Goal: Navigation & Orientation: Find specific page/section

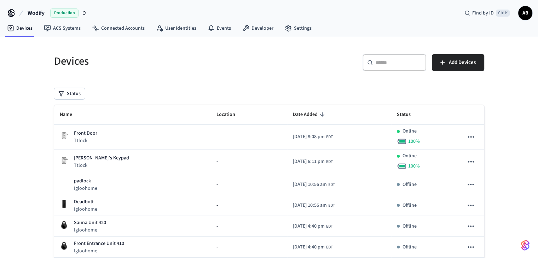
click at [61, 14] on span "Production" at bounding box center [64, 12] width 28 height 9
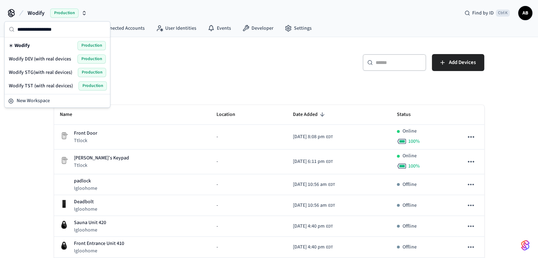
click at [34, 86] on span "Wodify TST (with real devices)" at bounding box center [41, 85] width 64 height 7
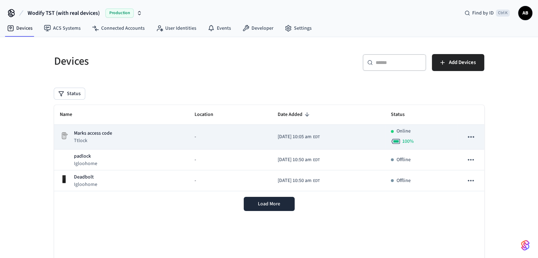
click at [160, 142] on div "Marks access code Ttlock" at bounding box center [122, 137] width 124 height 15
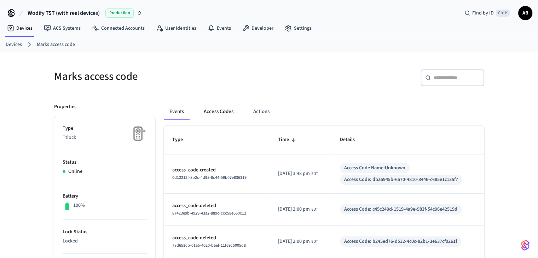
click at [234, 109] on button "Access Codes" at bounding box center [218, 111] width 41 height 17
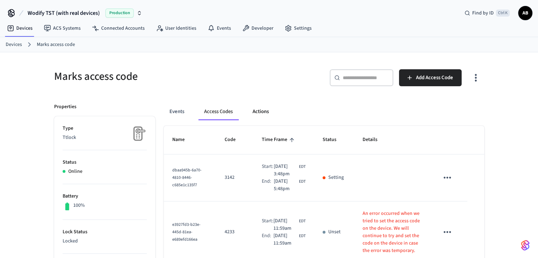
click at [258, 113] on button "Actions" at bounding box center [261, 111] width 28 height 17
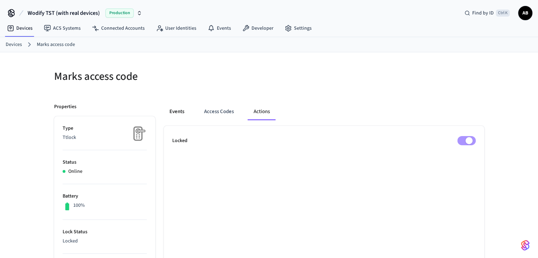
click at [187, 116] on button "Events" at bounding box center [177, 111] width 26 height 17
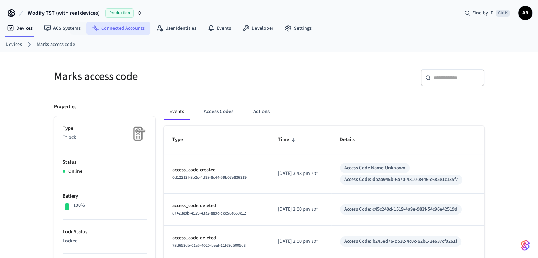
click at [113, 30] on link "Connected Accounts" at bounding box center [118, 28] width 64 height 13
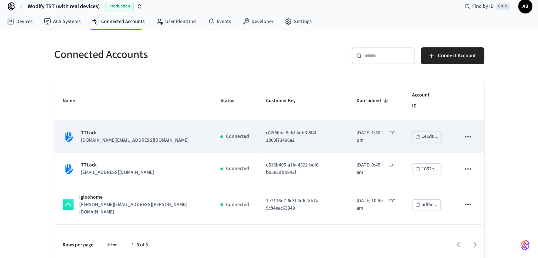
scroll to position [10, 0]
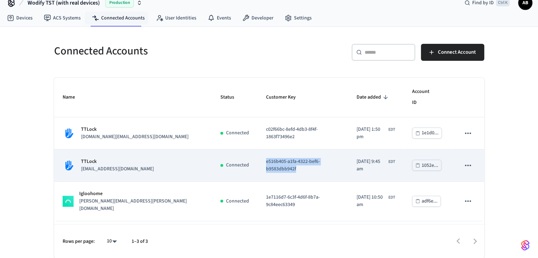
drag, startPoint x: 302, startPoint y: 155, endPoint x: 212, endPoint y: 158, distance: 89.2
click at [258, 158] on td "e516b405-a1fa-4322-bef6-b9583dbb942f" at bounding box center [303, 166] width 91 height 32
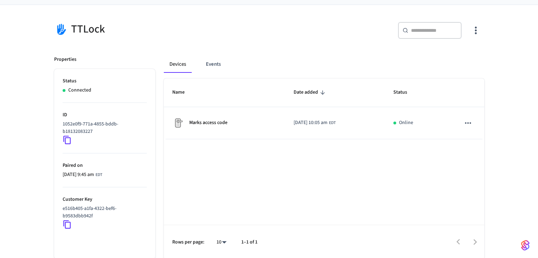
scroll to position [48, 0]
click at [65, 221] on icon at bounding box center [66, 224] width 7 height 8
click at [64, 225] on icon at bounding box center [67, 223] width 9 height 9
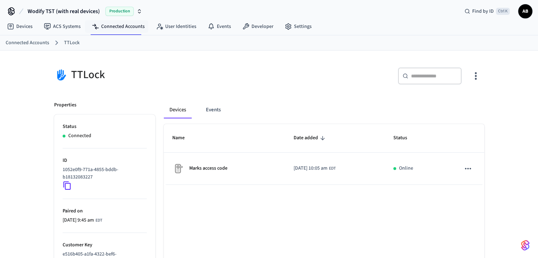
scroll to position [0, 0]
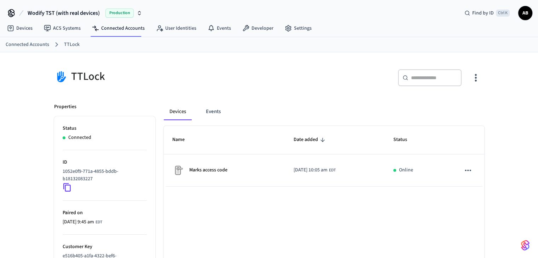
click at [130, 16] on span "Production" at bounding box center [119, 12] width 28 height 9
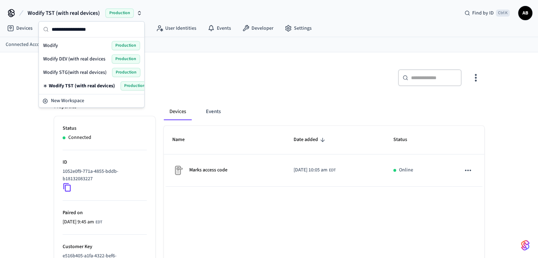
click at [85, 59] on span "Wodify DEV (with real devices" at bounding box center [74, 59] width 62 height 7
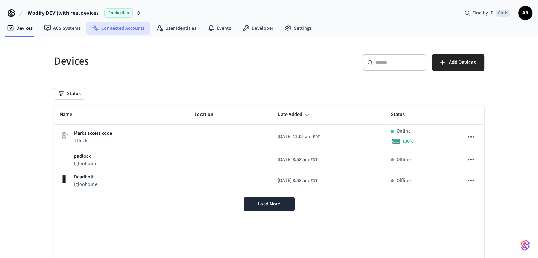
click at [140, 28] on link "Connected Accounts" at bounding box center [118, 28] width 64 height 13
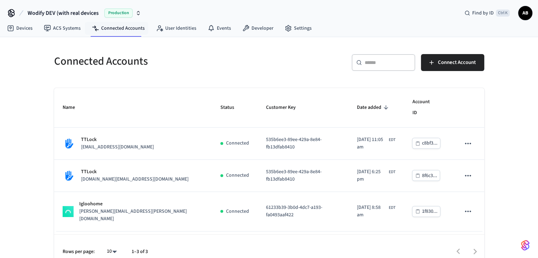
click at [127, 16] on span "Production" at bounding box center [118, 12] width 28 height 9
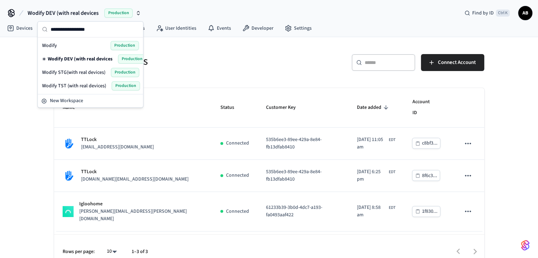
click at [95, 77] on div "Wodify STG(with real devices) Production" at bounding box center [90, 72] width 103 height 13
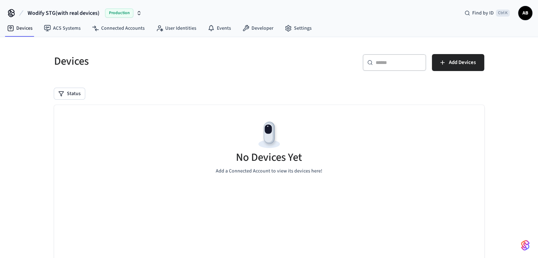
click at [131, 15] on span "Production" at bounding box center [119, 12] width 28 height 9
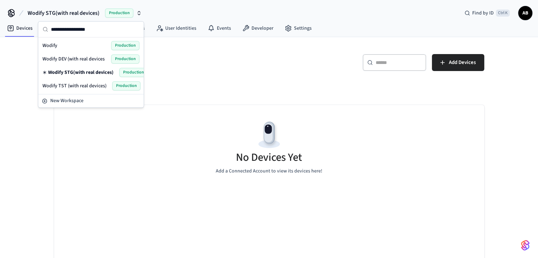
click at [83, 40] on div "Wodify Production" at bounding box center [91, 45] width 103 height 13
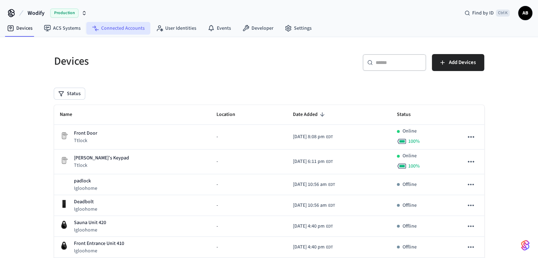
click at [139, 33] on link "Connected Accounts" at bounding box center [118, 28] width 64 height 13
